Goal: Transaction & Acquisition: Book appointment/travel/reservation

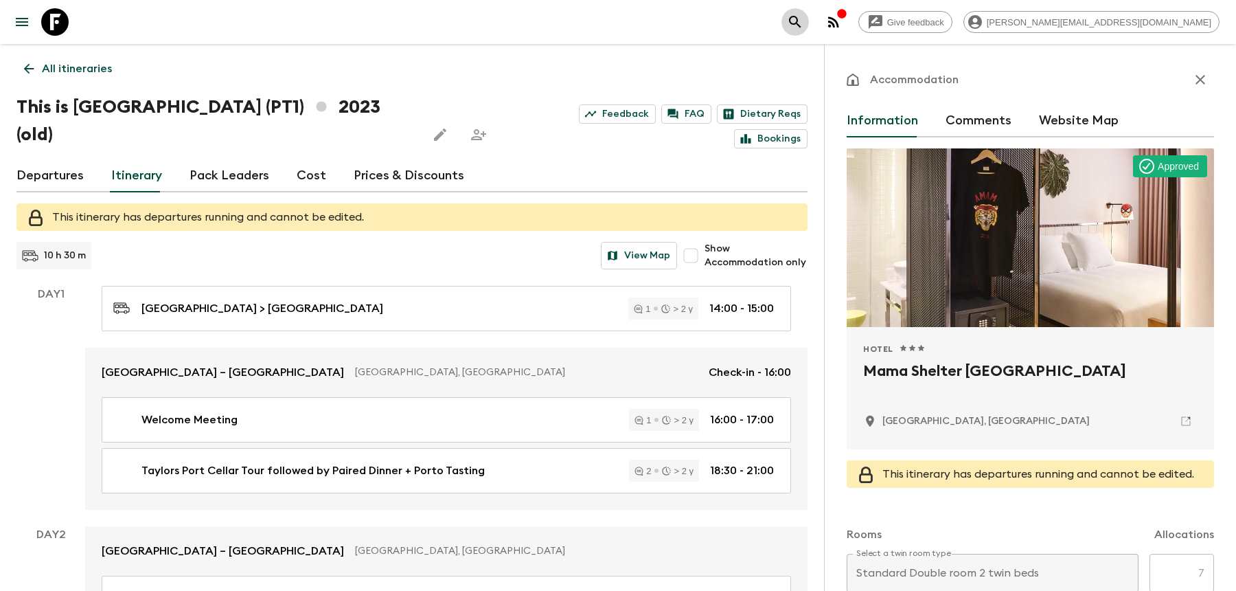
click at [804, 14] on icon "search adventures" at bounding box center [795, 22] width 16 height 16
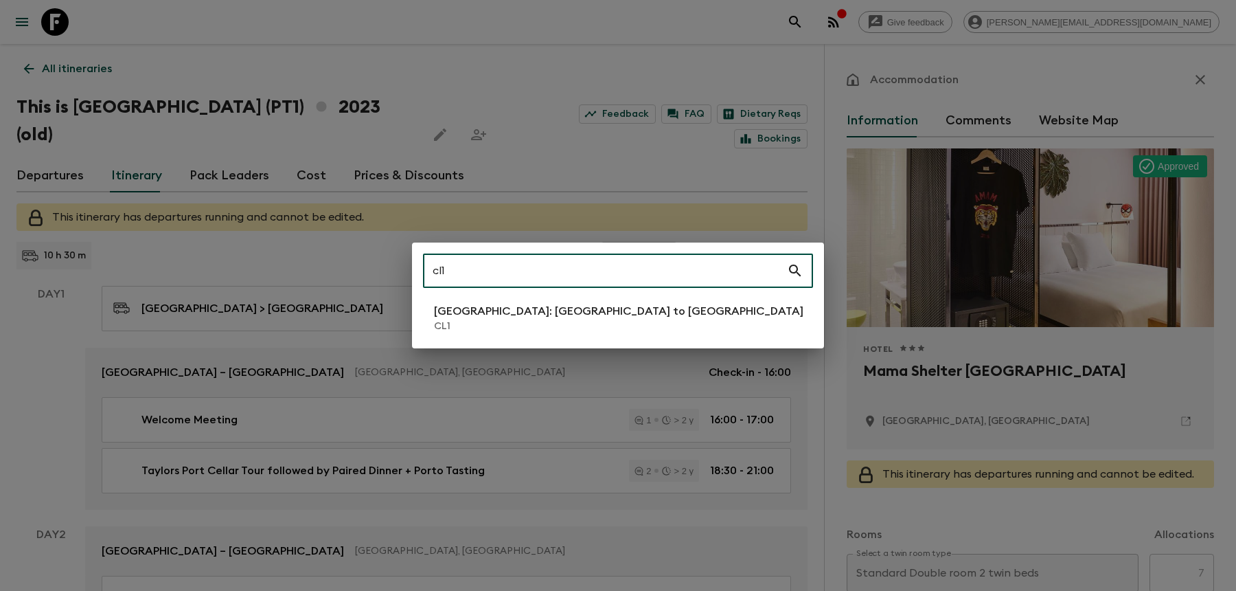
type input "cl1"
click at [525, 312] on p "Chile: Santiago to Patagonia" at bounding box center [619, 311] width 370 height 16
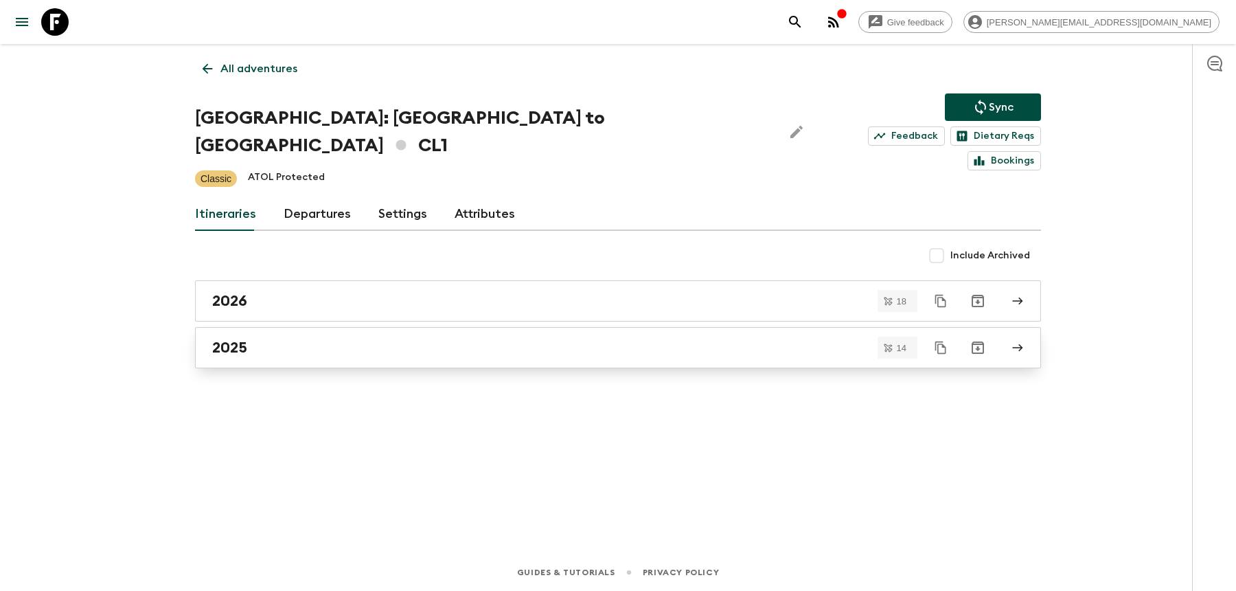
click at [519, 339] on div "2025" at bounding box center [605, 348] width 786 height 18
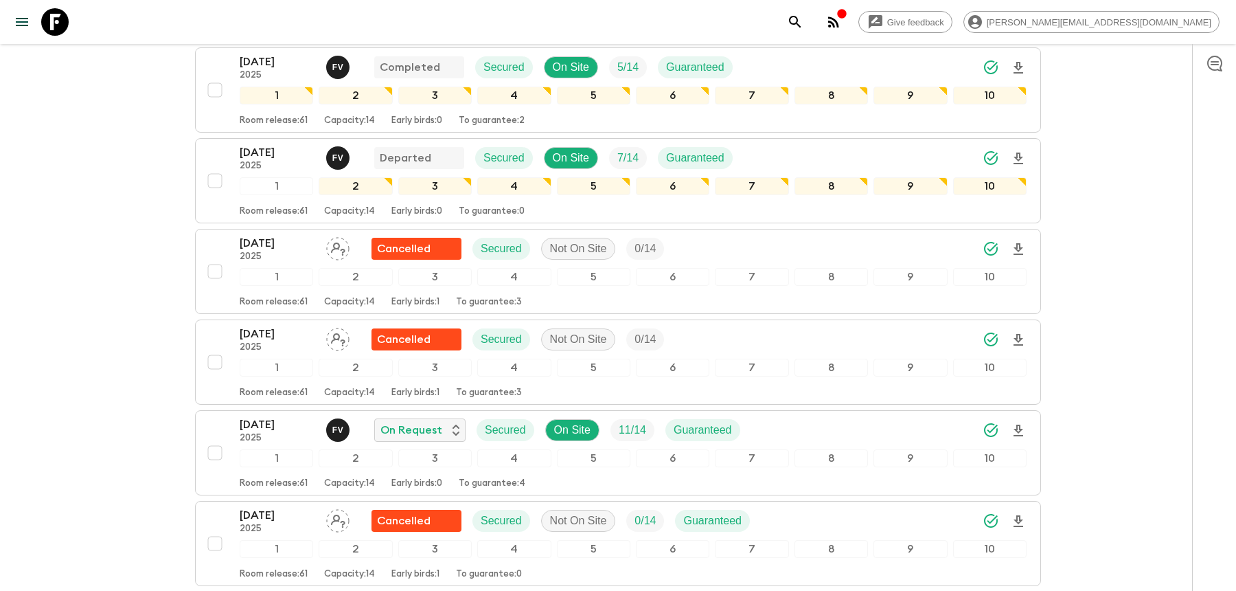
scroll to position [722, 0]
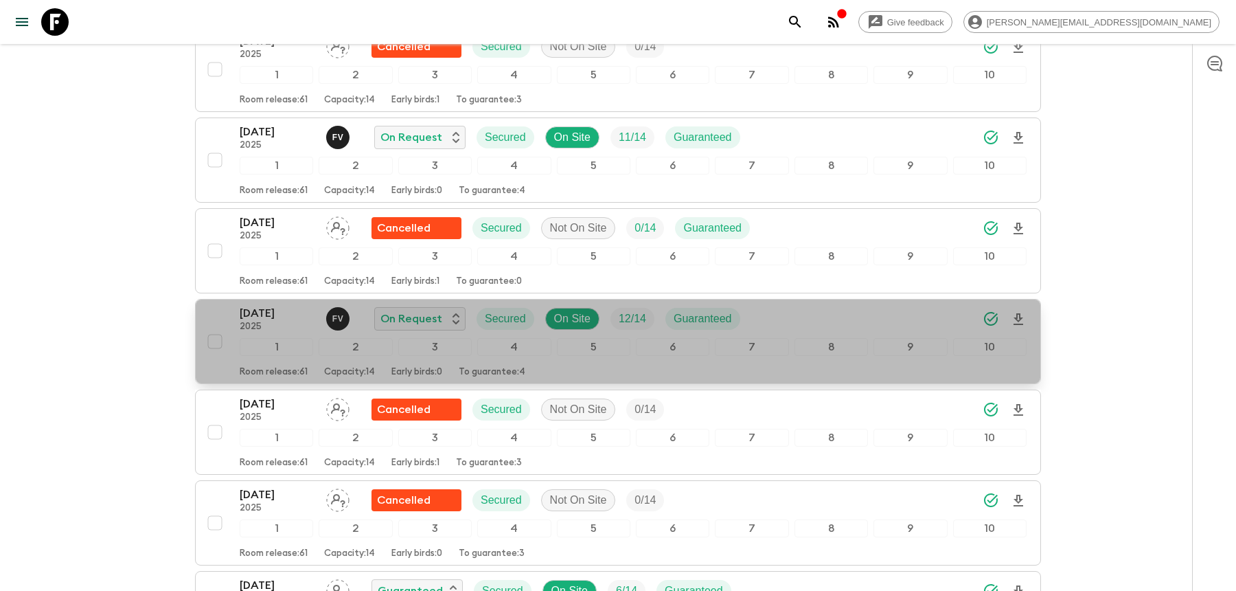
click at [832, 305] on div "22 Nov 2025 2025 F V On Request Secured On Site 12 / 14 Guaranteed" at bounding box center [633, 318] width 787 height 27
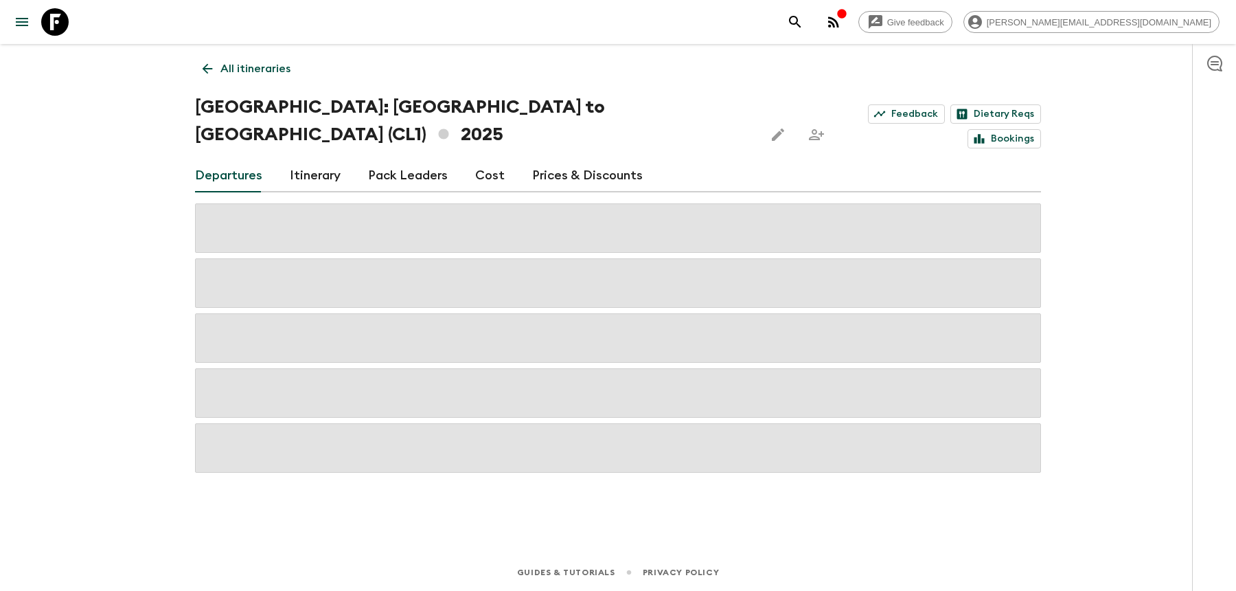
click at [475, 159] on link "Cost" at bounding box center [490, 175] width 30 height 33
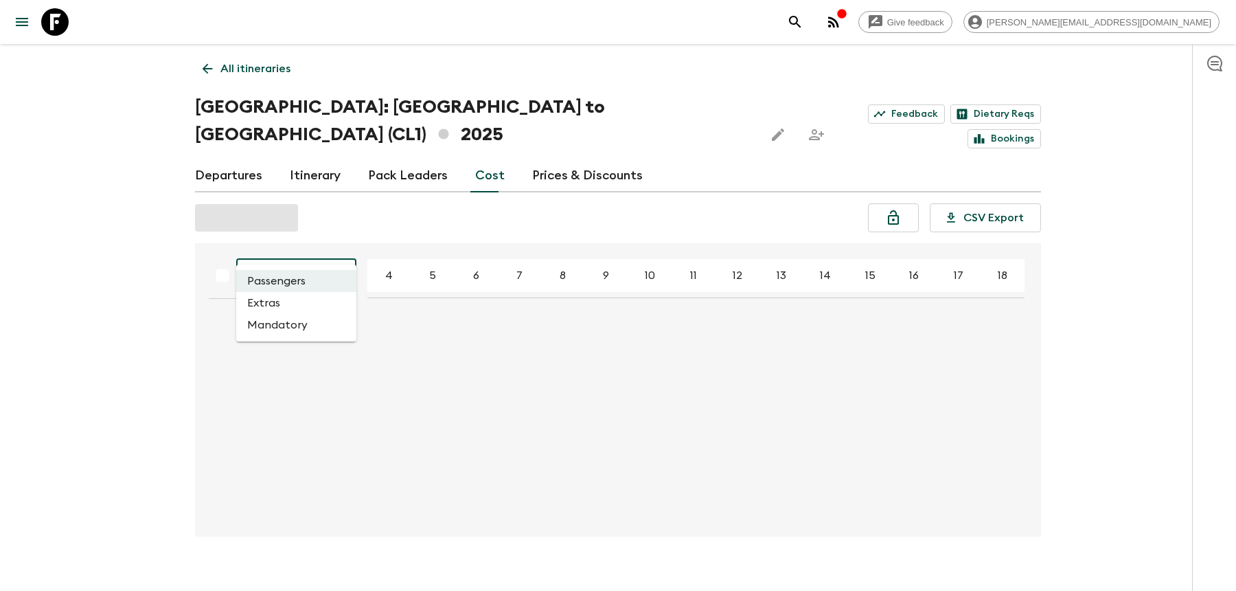
click at [280, 247] on body "Give feedback becky.j@flashpack.com All itineraries Chile: Santiago to Patagoni…" at bounding box center [618, 306] width 1236 height 612
click at [275, 302] on li "Extras" at bounding box center [296, 303] width 120 height 22
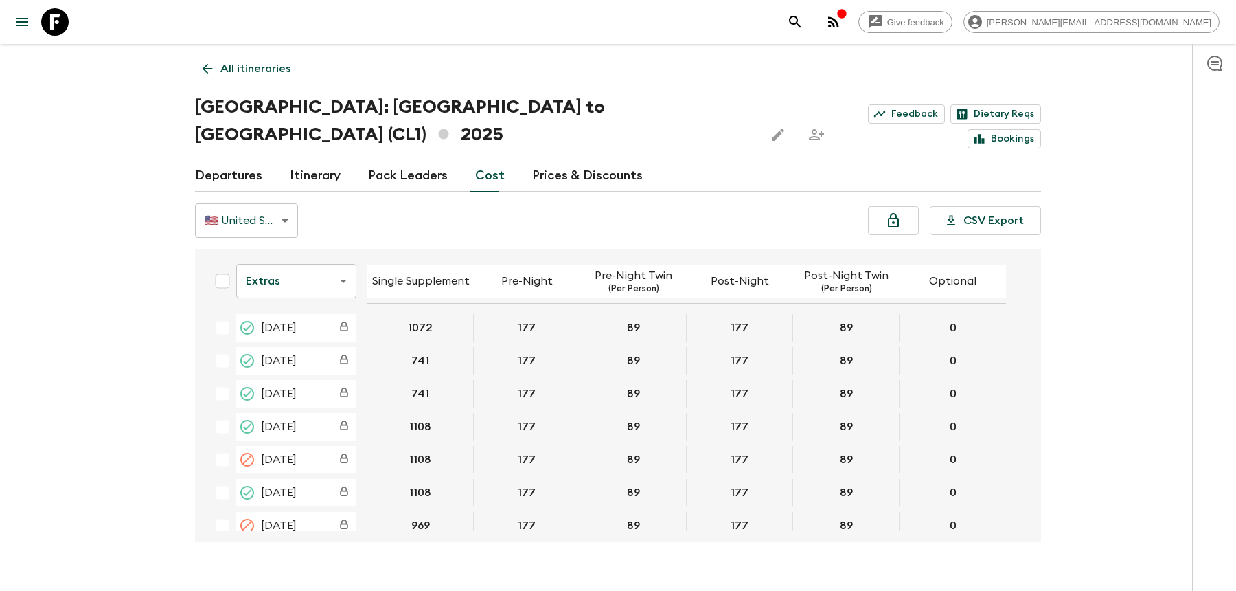
click at [310, 240] on body "Give feedback becky.j@flashpack.com All itineraries Chile: Santiago to Patagoni…" at bounding box center [618, 308] width 1236 height 617
click at [299, 334] on li "Mandatory" at bounding box center [296, 331] width 120 height 22
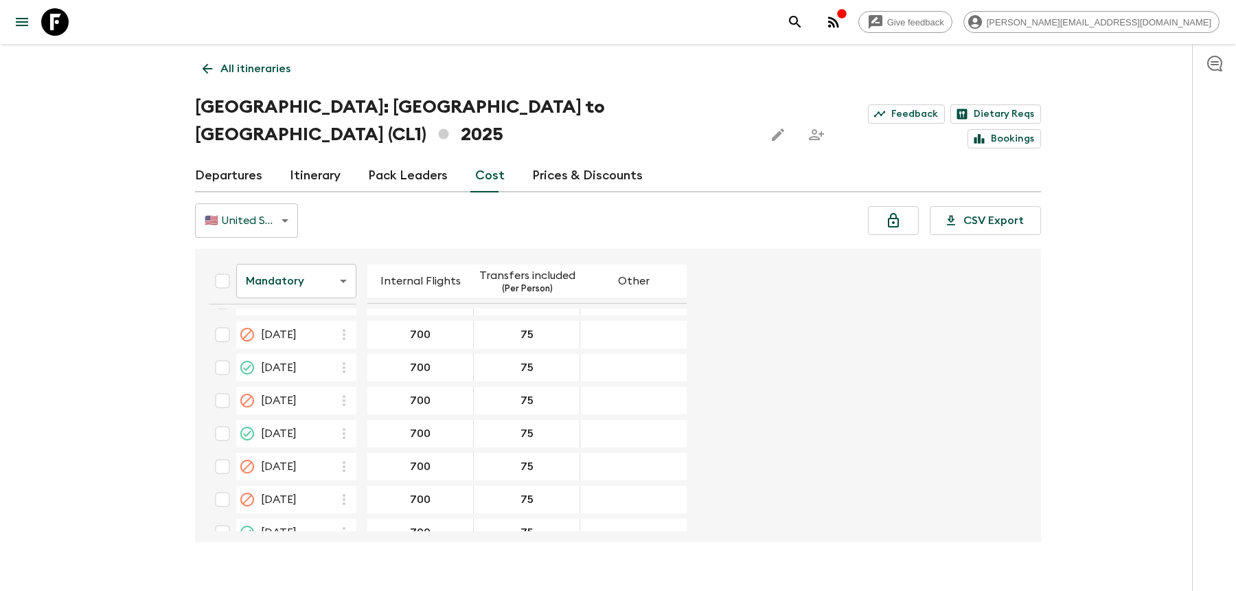
scroll to position [402, 0]
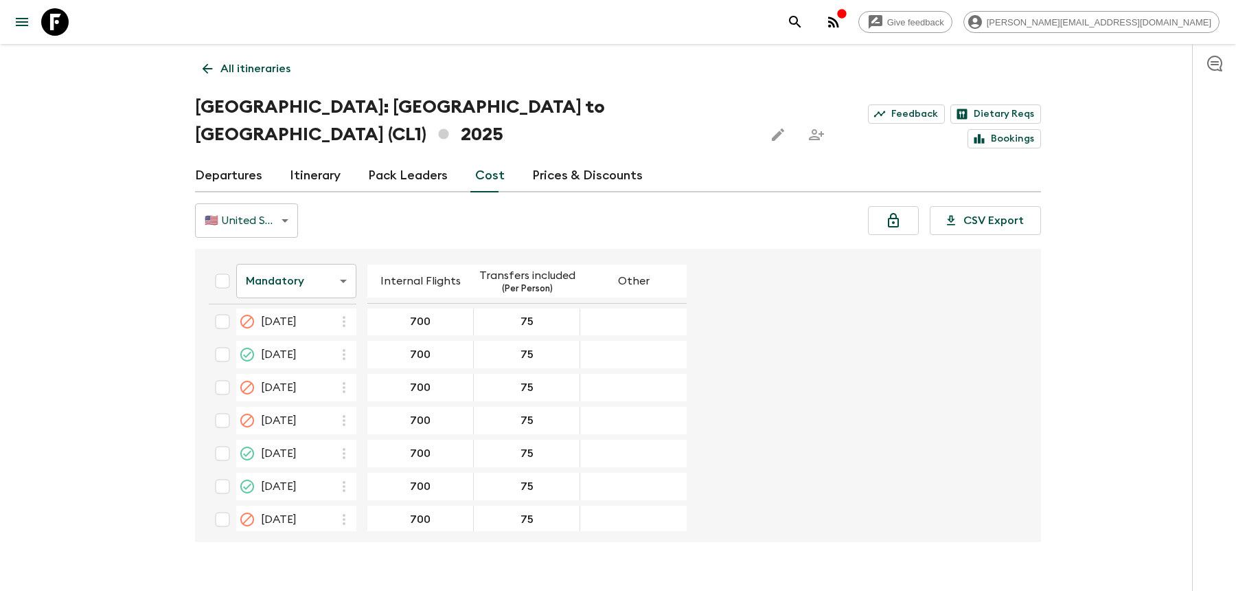
click at [804, 19] on icon "search adventures" at bounding box center [795, 22] width 16 height 16
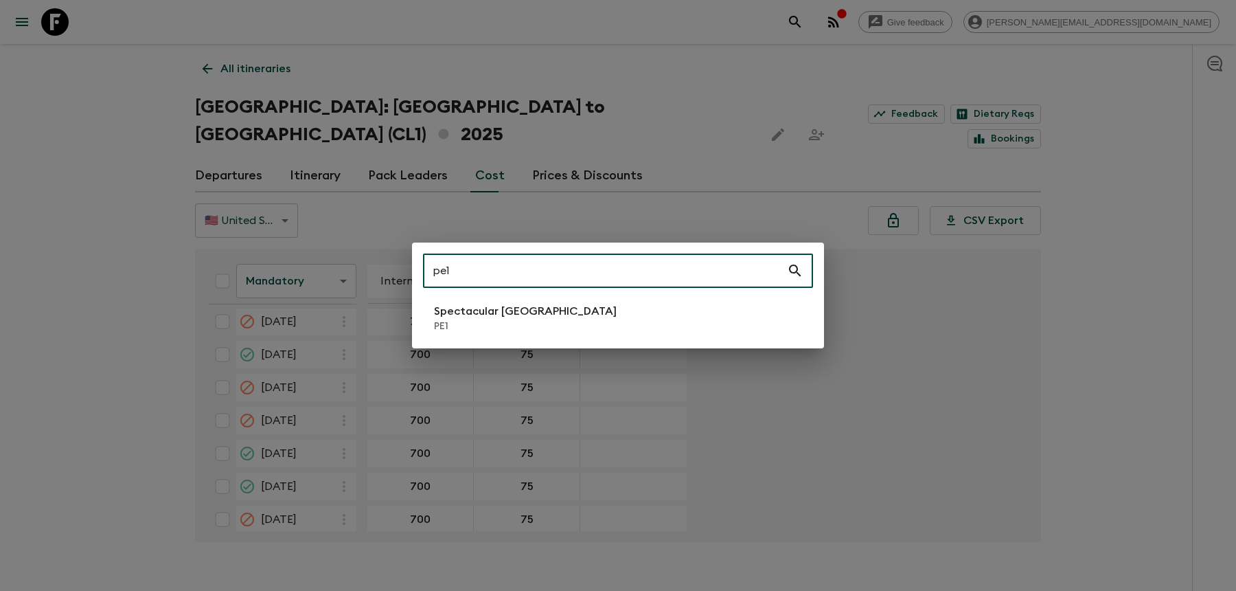
type input "pe1"
click at [587, 326] on li "Spectacular Peru PE1" at bounding box center [618, 318] width 390 height 38
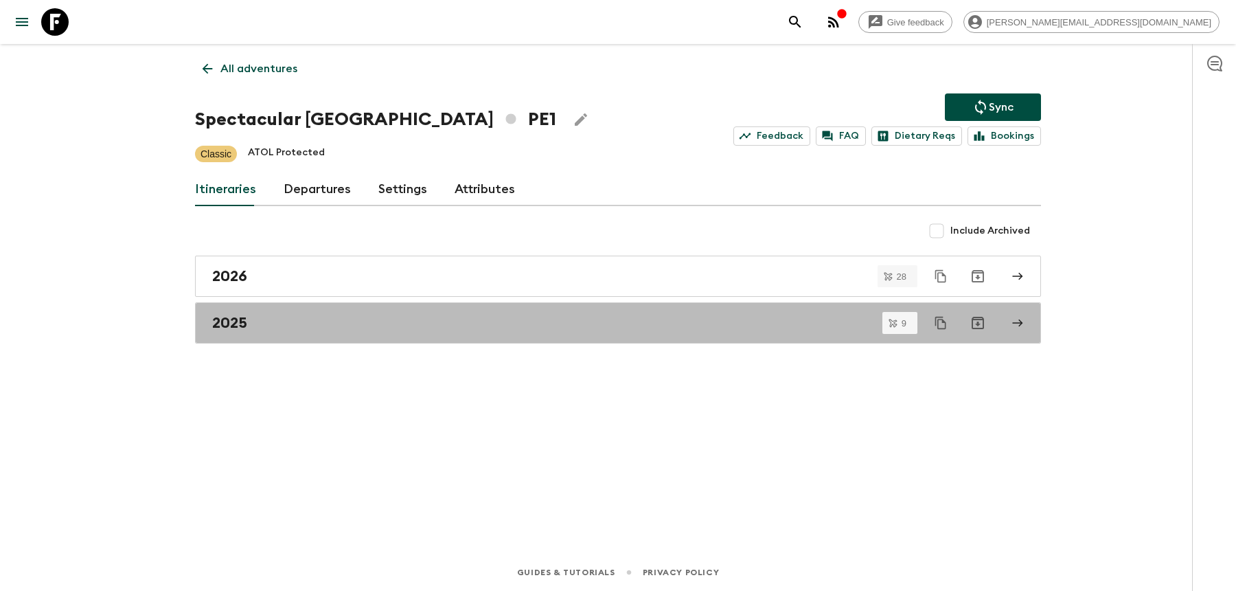
click at [587, 326] on div "2025" at bounding box center [605, 323] width 786 height 18
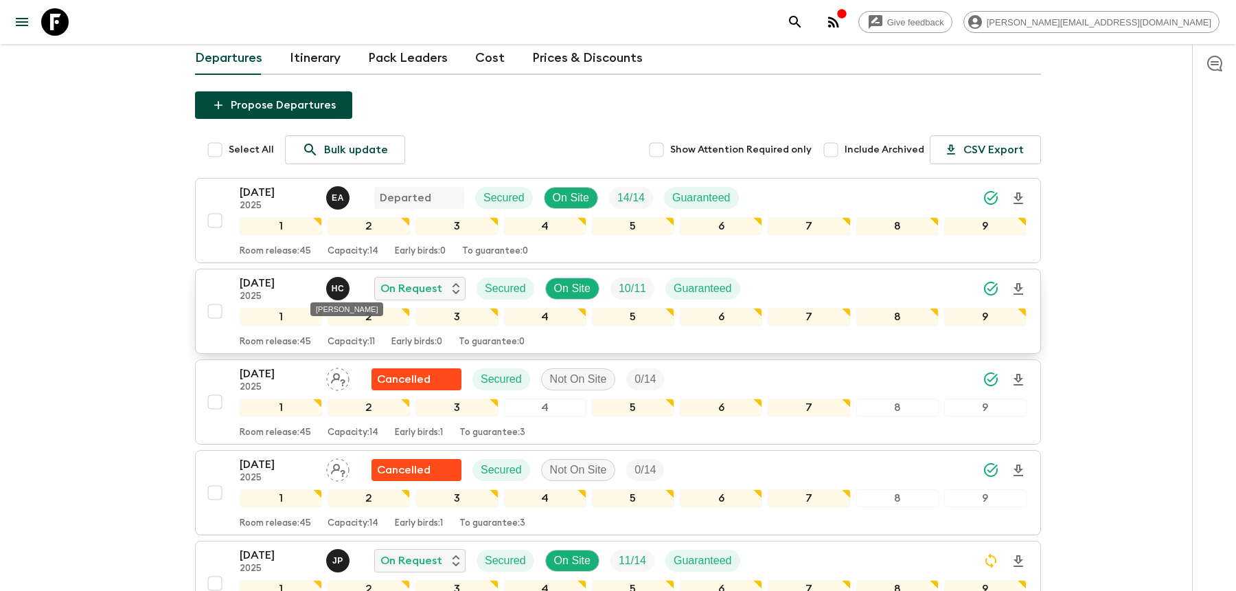
scroll to position [238, 0]
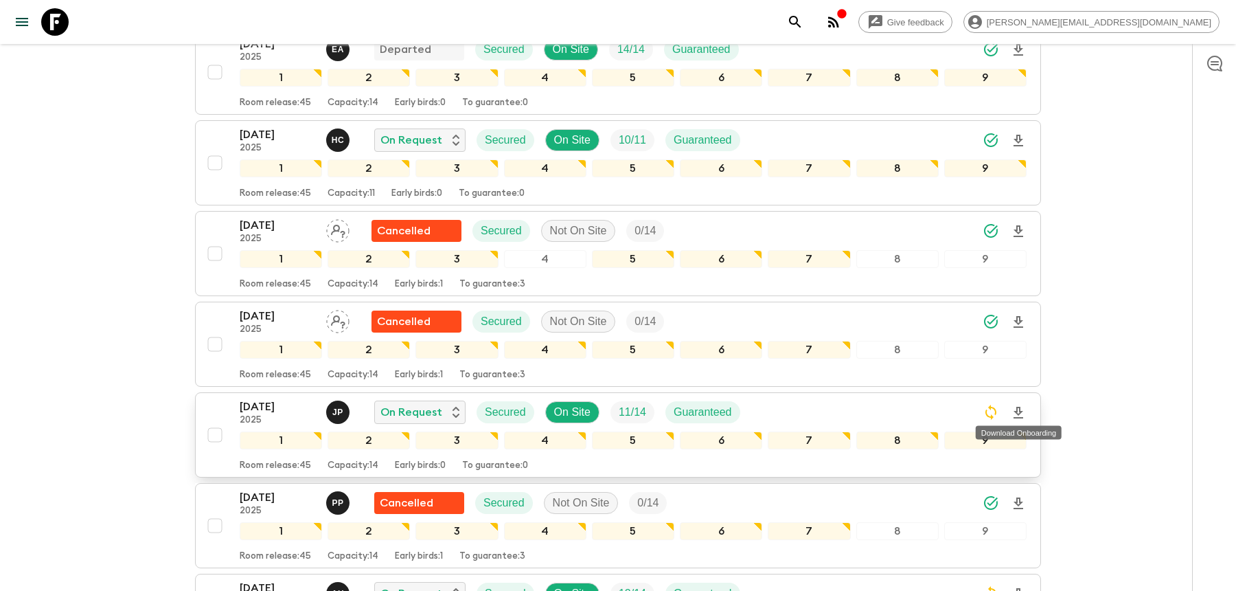
click at [1017, 409] on icon "Download Onboarding" at bounding box center [1018, 413] width 16 height 16
